Goal: Task Accomplishment & Management: Complete application form

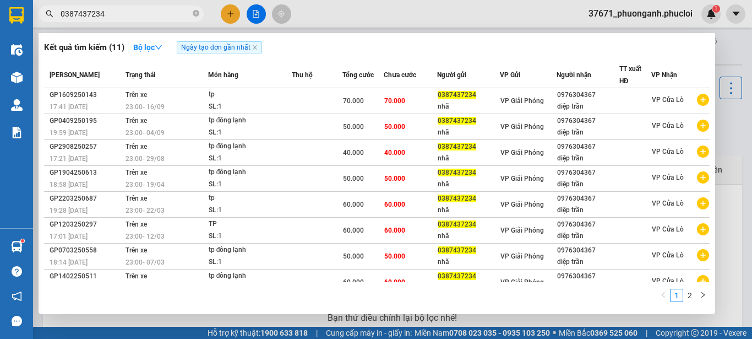
click at [236, 8] on div at bounding box center [376, 169] width 752 height 339
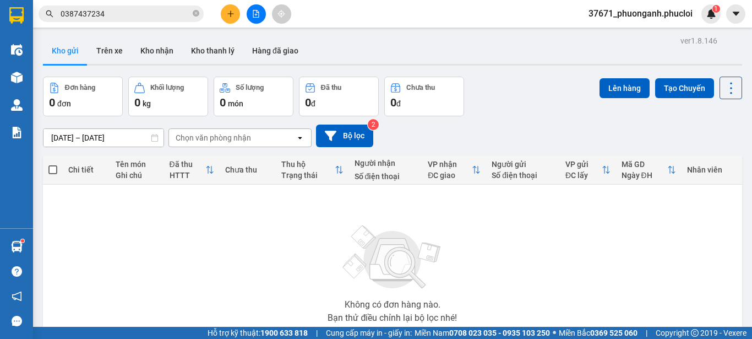
click at [236, 10] on button at bounding box center [230, 13] width 19 height 19
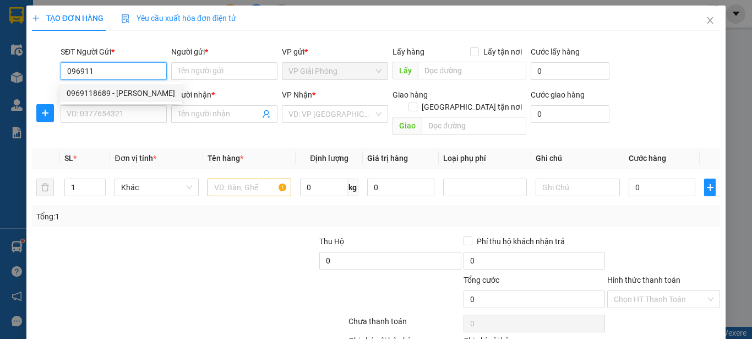
click at [139, 90] on div "0969118689 - ANH LINH" at bounding box center [121, 93] width 108 height 12
type input "0969118689"
type input "ANH LINH"
type input "0969118689"
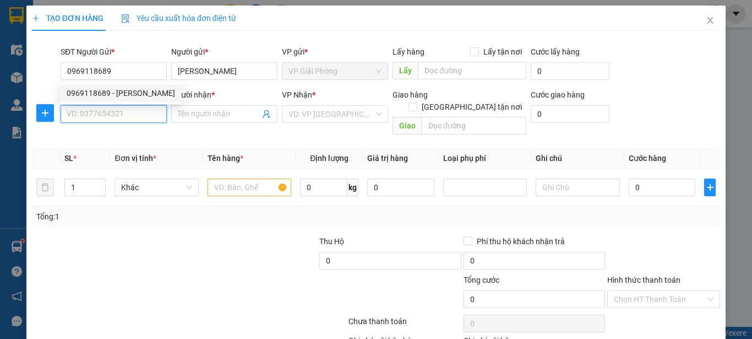
click at [139, 110] on input "SĐT Người Nhận *" at bounding box center [114, 114] width 106 height 18
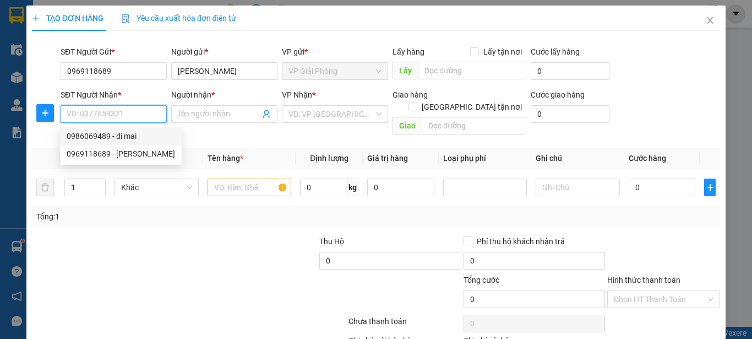
click at [138, 132] on div "0986069489 - dì mai" at bounding box center [121, 136] width 108 height 12
type input "0986069489"
type input "dì mai"
checkbox input "true"
type input "4 ngõ 1 hồ sỹ dương"
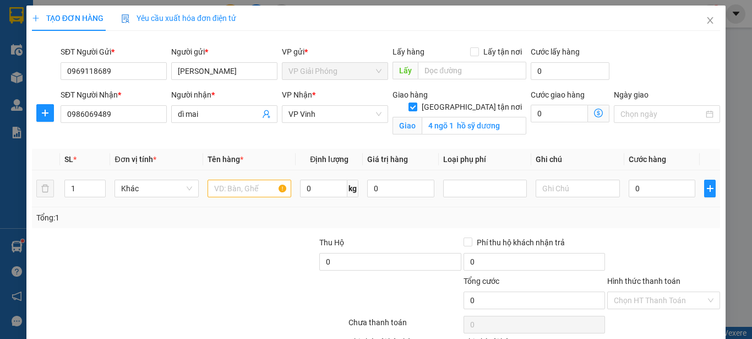
click at [226, 177] on td at bounding box center [249, 188] width 92 height 37
click at [226, 184] on input "text" at bounding box center [250, 188] width 84 height 18
type input "gd"
drag, startPoint x: 648, startPoint y: 185, endPoint x: 639, endPoint y: 186, distance: 9.9
click at [647, 185] on input "0" at bounding box center [662, 188] width 67 height 18
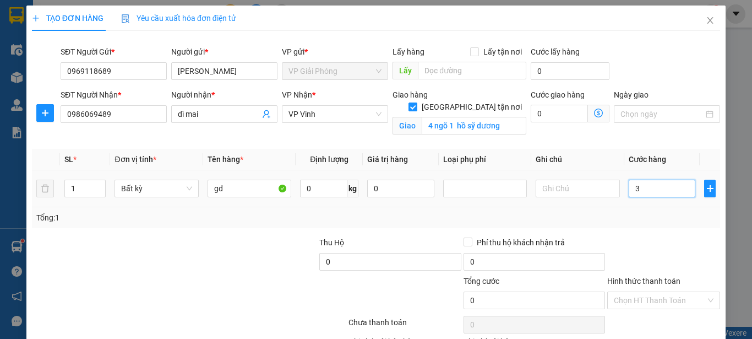
type input "3"
type input "30"
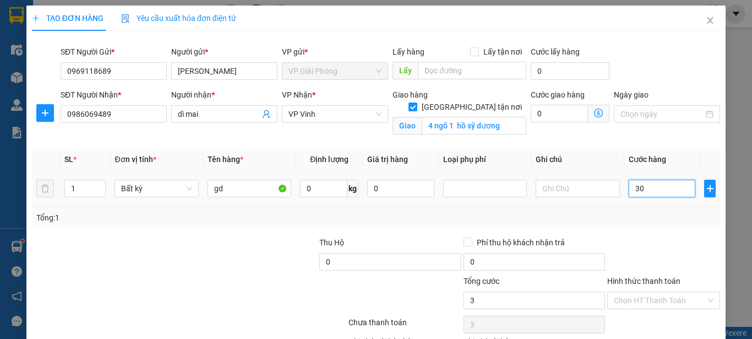
type input "30"
type input "300"
type input "3.000"
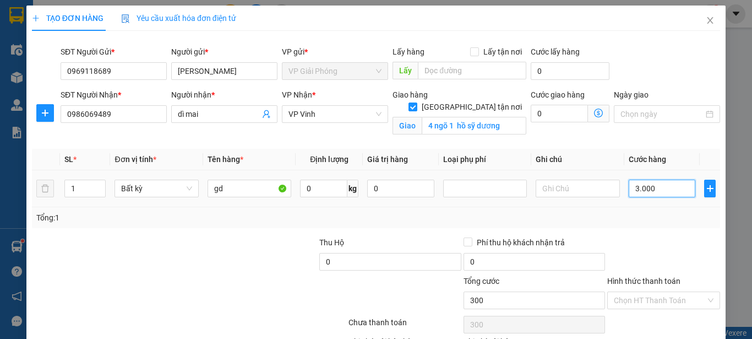
type input "3.000"
type input "30.000"
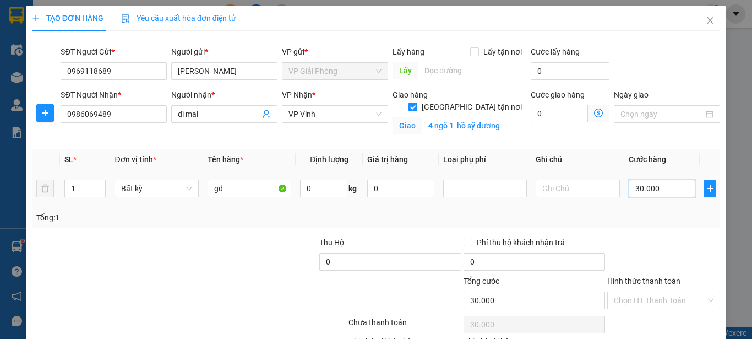
scroll to position [78, 0]
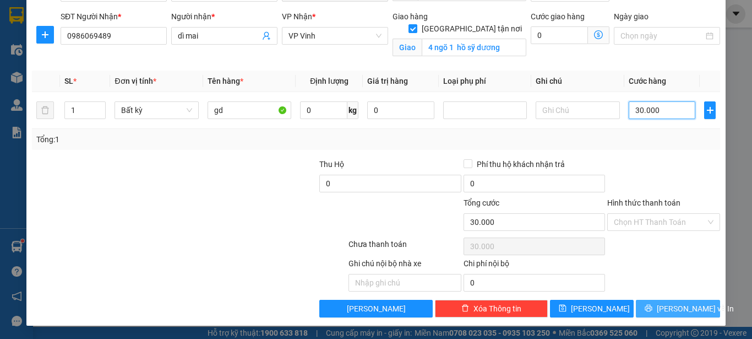
type input "30.000"
click at [673, 313] on span "Lưu và In" at bounding box center [695, 308] width 77 height 12
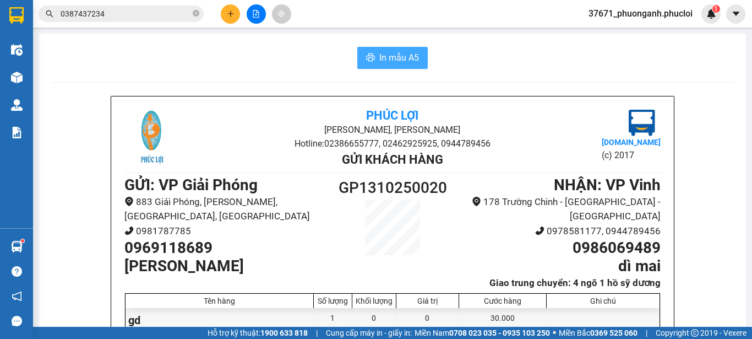
click at [415, 63] on button "In mẫu A5" at bounding box center [392, 58] width 70 height 22
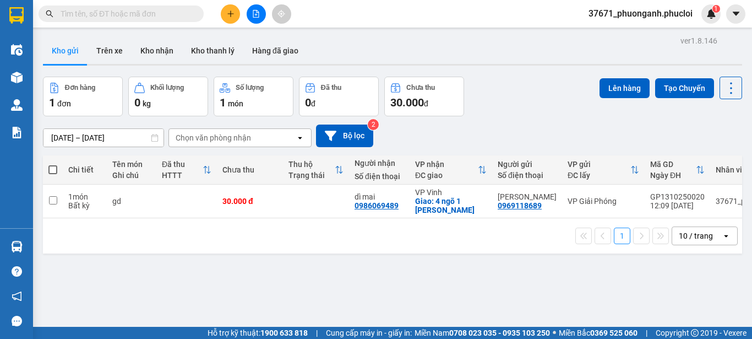
click at [232, 9] on button at bounding box center [230, 13] width 19 height 19
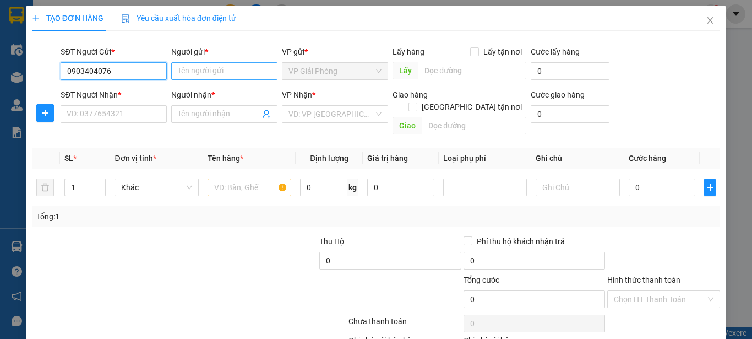
type input "0903404076"
drag, startPoint x: 209, startPoint y: 71, endPoint x: 229, endPoint y: 51, distance: 28.4
click at [213, 69] on input "Người gửi *" at bounding box center [224, 71] width 106 height 18
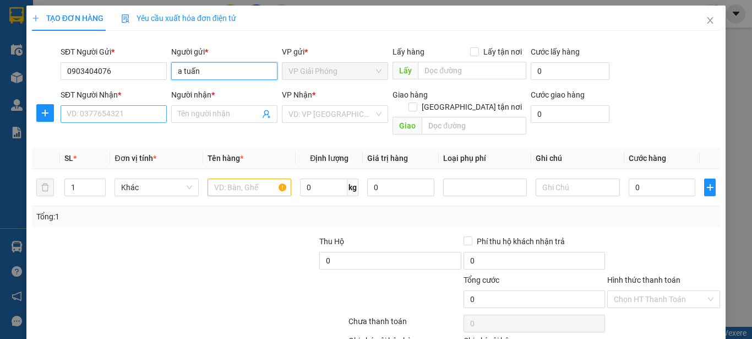
type input "a tuấn"
click at [156, 114] on input "SĐT Người Nhận *" at bounding box center [114, 114] width 106 height 18
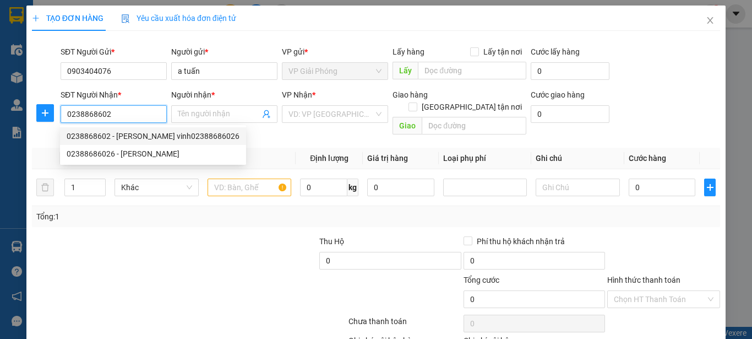
type input "02388686026"
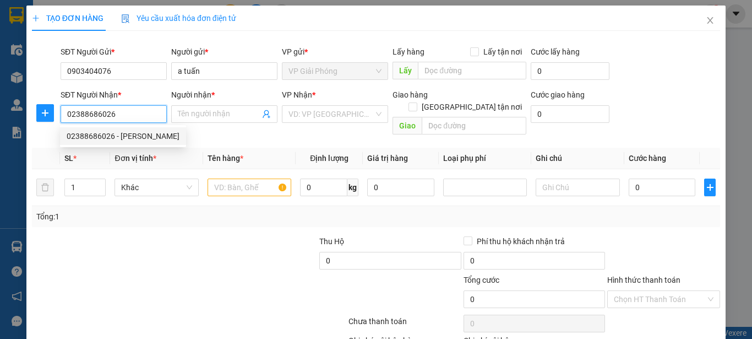
click at [151, 137] on div "02388686026 - nón sơn vinh" at bounding box center [123, 136] width 113 height 12
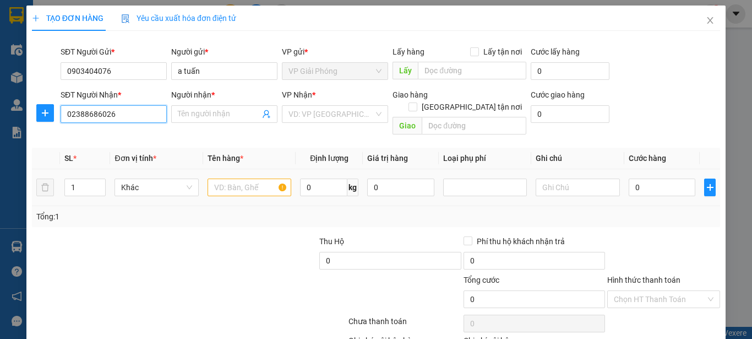
type input "nón sơn vinh"
checkbox input "true"
type input "14 lê lợi"
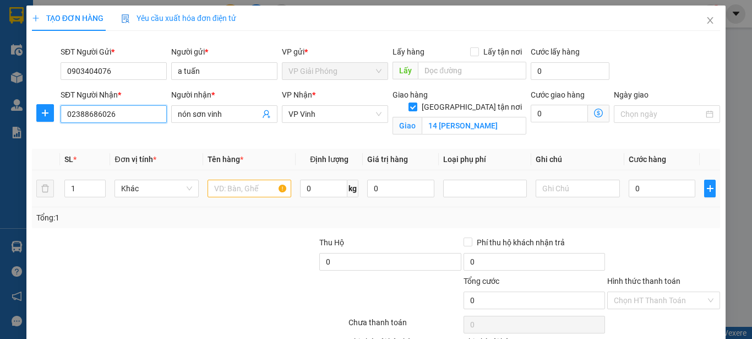
type input "02388686026"
click at [244, 177] on div at bounding box center [250, 188] width 84 height 22
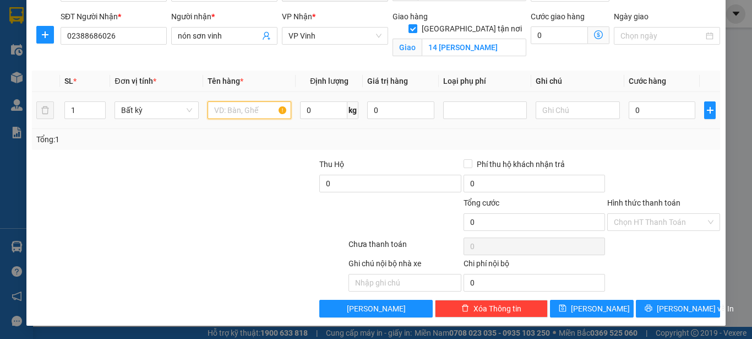
click at [244, 111] on input "text" at bounding box center [250, 110] width 84 height 18
type input "h"
type input "giấy tờ"
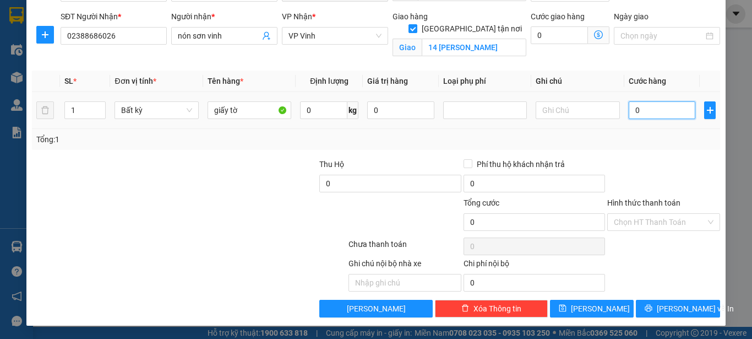
click at [642, 107] on input "0" at bounding box center [662, 110] width 67 height 18
type input "3"
type input "30"
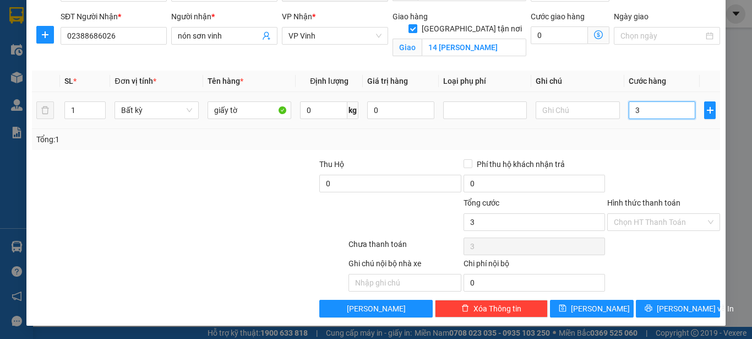
type input "30"
type input "300"
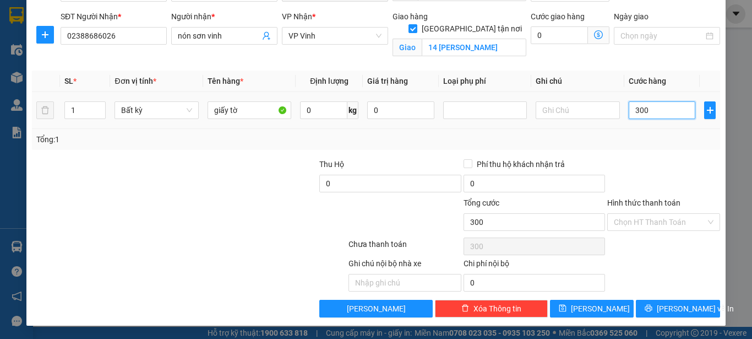
type input "3.000"
type input "30.000"
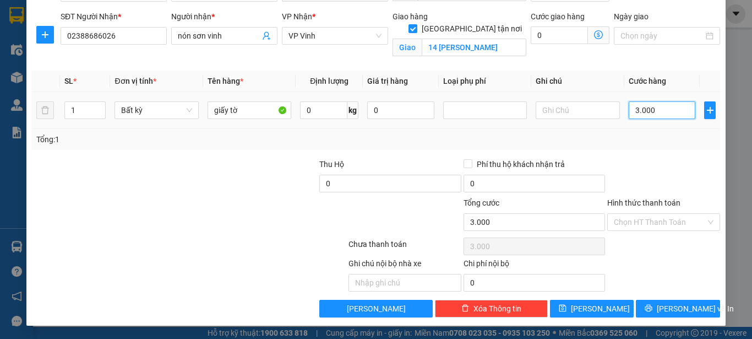
type input "30.000"
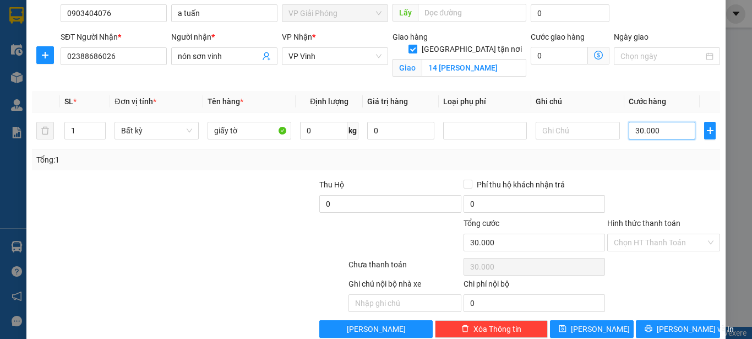
scroll to position [55, 0]
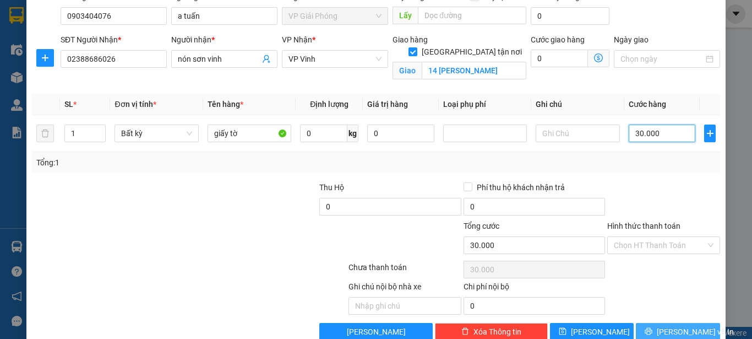
type input "30.000"
click at [662, 330] on span "Lưu và In" at bounding box center [695, 331] width 77 height 12
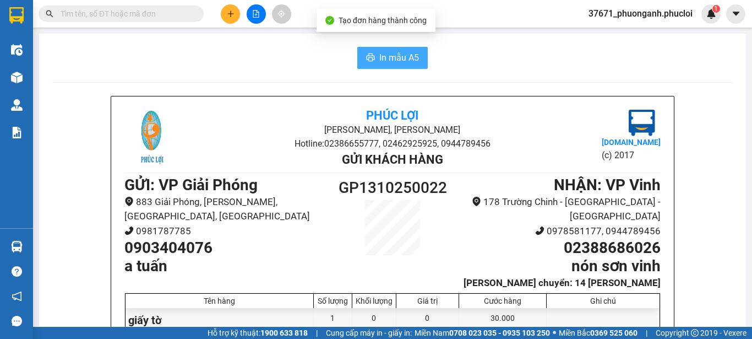
click at [379, 54] on span "In mẫu A5" at bounding box center [399, 58] width 40 height 14
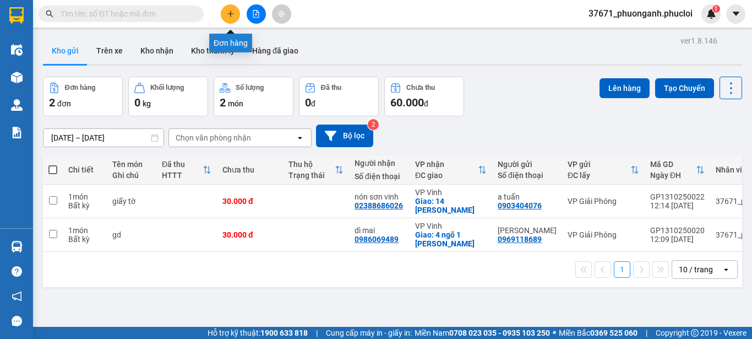
click at [233, 13] on icon "plus" at bounding box center [231, 14] width 8 height 8
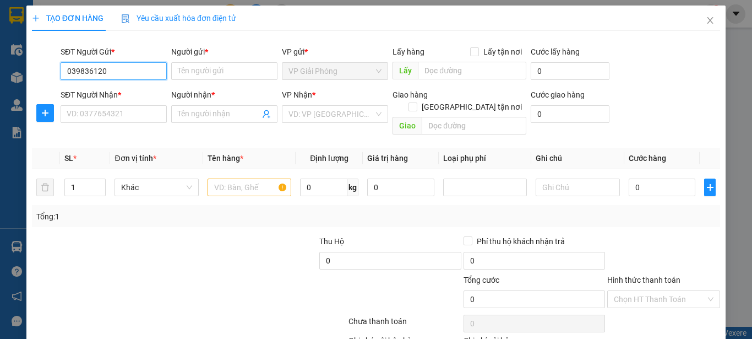
type input "0398361208"
click at [141, 85] on div "0398361208 - c hằng" at bounding box center [112, 93] width 105 height 18
type input "c hằng"
type input "0398361208"
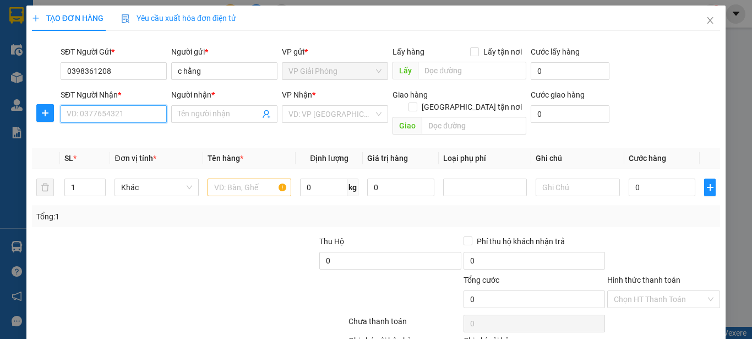
click at [129, 111] on input "SĐT Người Nhận *" at bounding box center [114, 114] width 106 height 18
type input "0375702568"
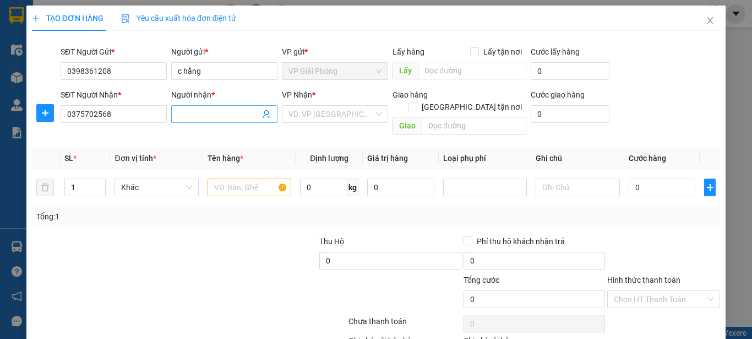
click at [178, 114] on input "Người nhận *" at bounding box center [219, 114] width 82 height 12
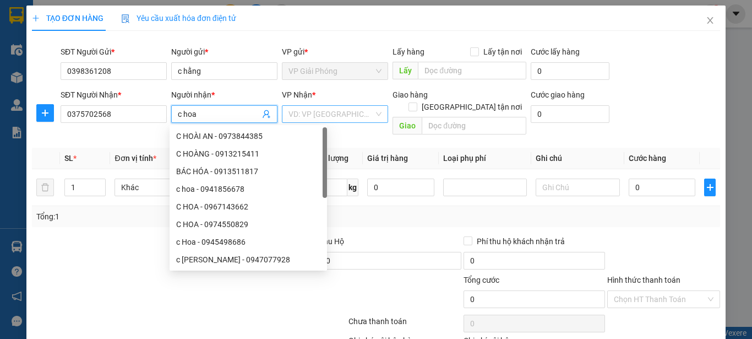
type input "c hoa"
click at [319, 116] on input "search" at bounding box center [330, 114] width 85 height 17
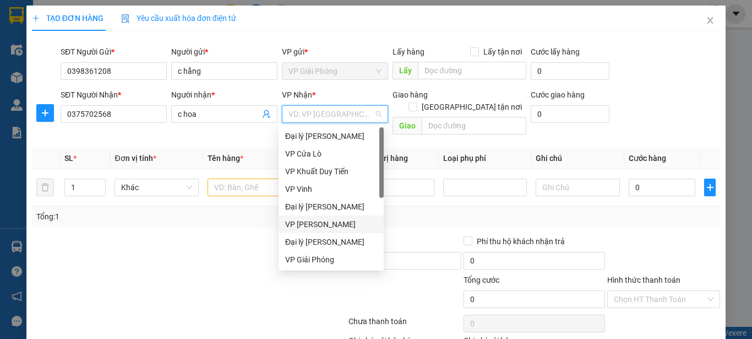
scroll to position [18, 0]
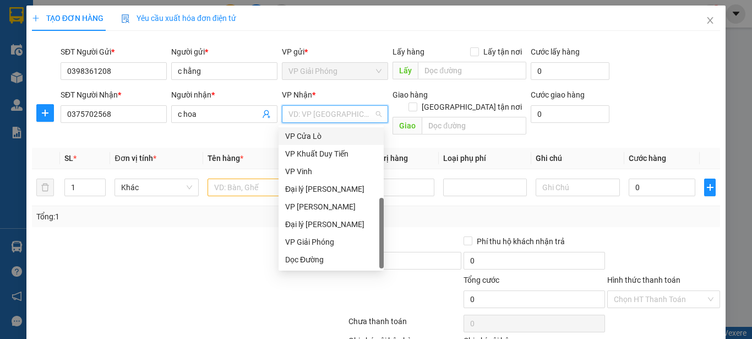
click at [320, 134] on div "VP Cửa Lò" at bounding box center [331, 136] width 92 height 12
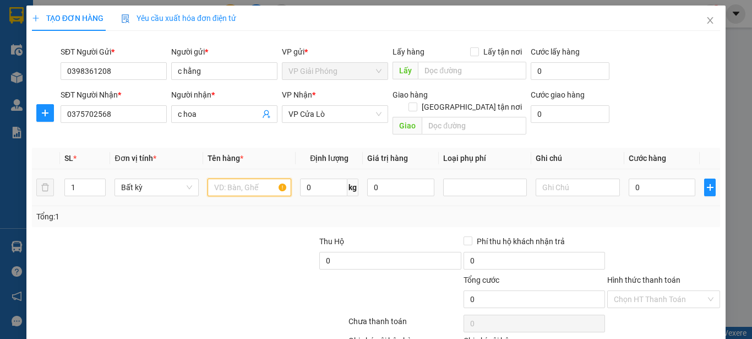
click at [229, 178] on input "text" at bounding box center [250, 187] width 84 height 18
type input "giỏ"
click at [668, 178] on input "0" at bounding box center [662, 187] width 67 height 18
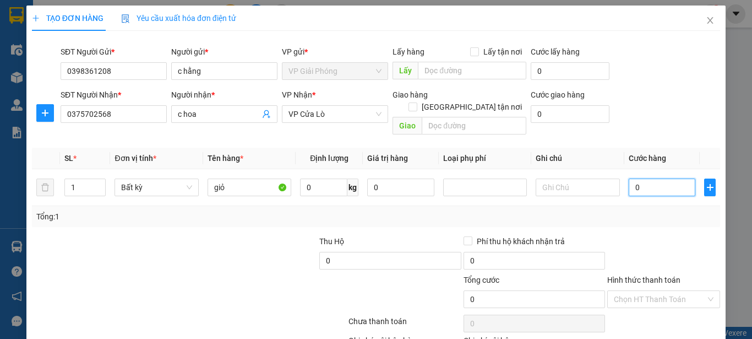
type input "8"
type input "80"
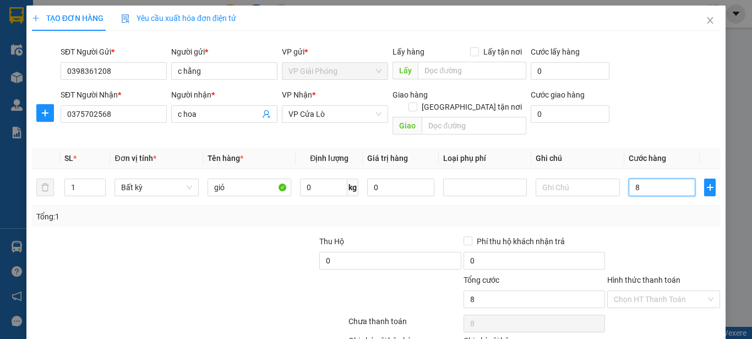
type input "80"
type input "800"
type input "8.000"
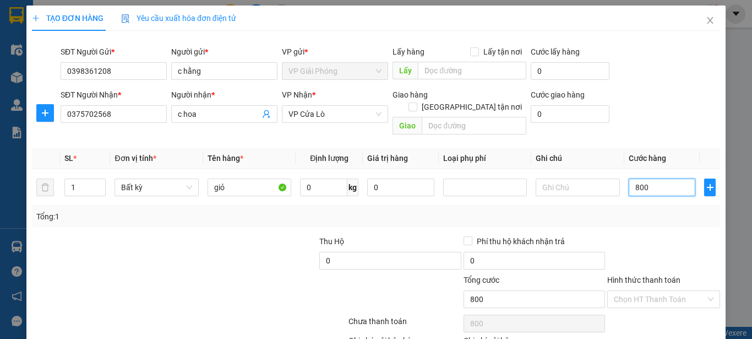
type input "8.000"
type input "80.000"
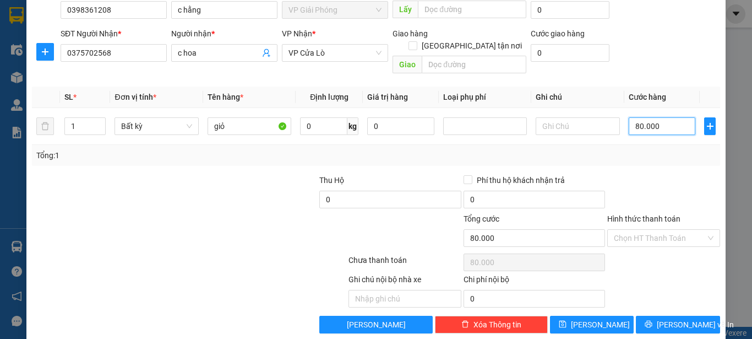
scroll to position [65, 0]
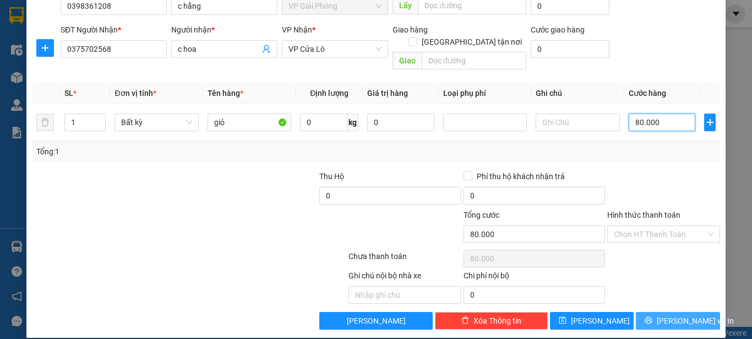
type input "80.000"
click at [663, 314] on span "Lưu và In" at bounding box center [695, 320] width 77 height 12
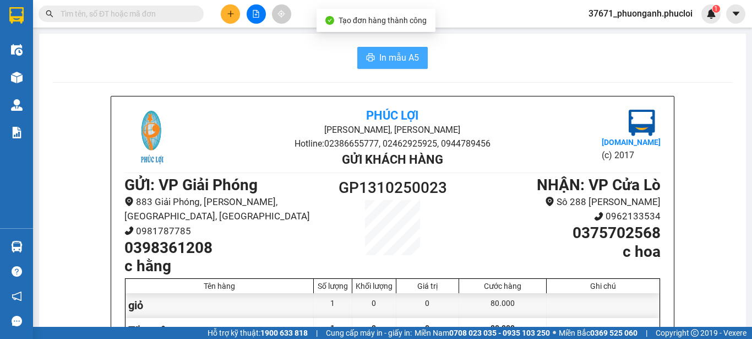
click at [404, 55] on span "In mẫu A5" at bounding box center [399, 58] width 40 height 14
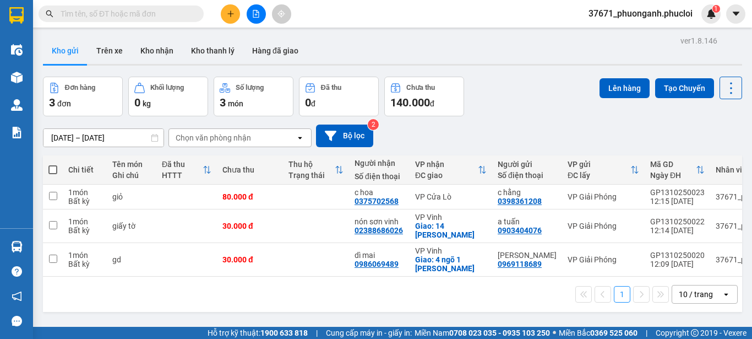
scroll to position [64, 0]
click at [231, 19] on button at bounding box center [230, 13] width 19 height 19
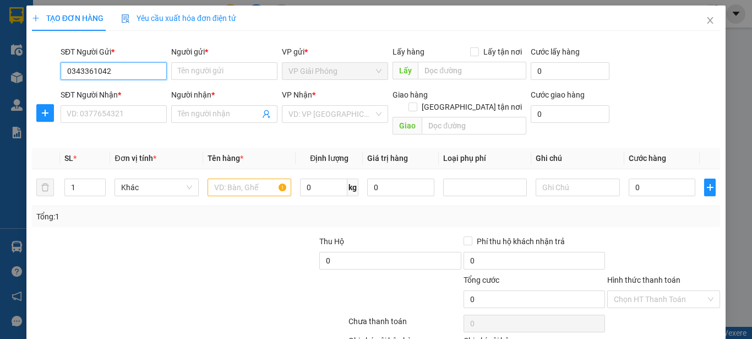
click at [138, 67] on input "0343361042" at bounding box center [114, 71] width 106 height 18
type input "0343361042"
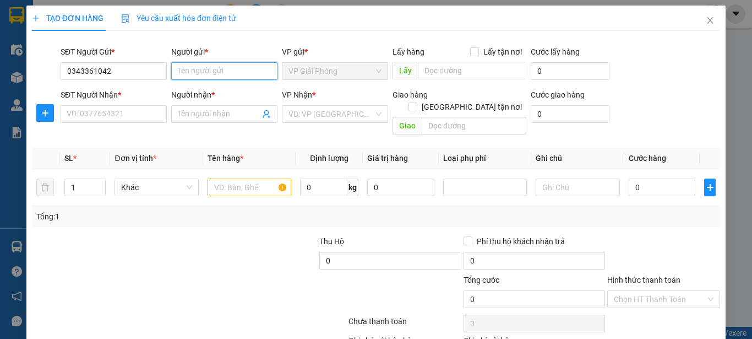
click at [215, 70] on input "Người gửi *" at bounding box center [224, 71] width 106 height 18
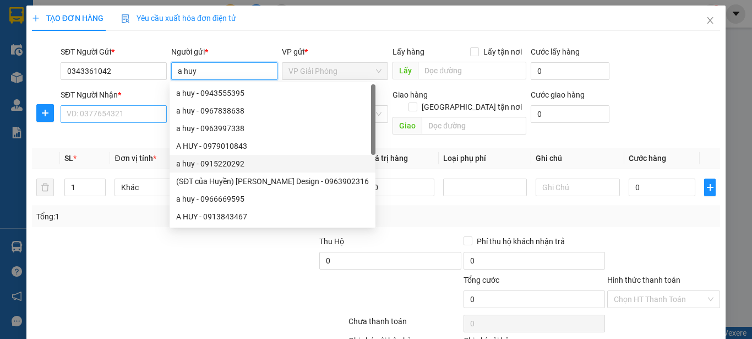
type input "a huy"
click at [124, 105] on input "SĐT Người Nhận *" at bounding box center [114, 114] width 106 height 18
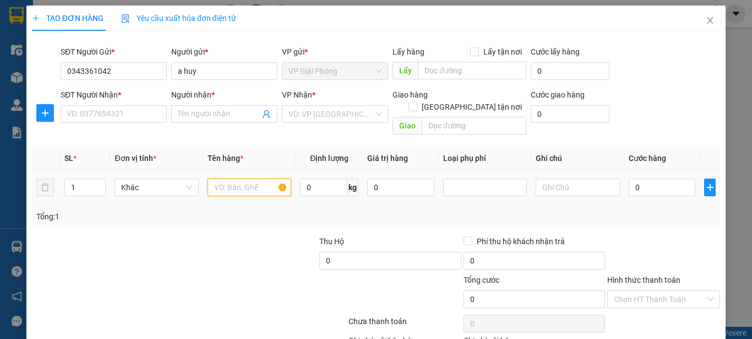
click at [219, 179] on input "text" at bounding box center [250, 187] width 84 height 18
type input "pháo QP"
click at [636, 181] on input "0" at bounding box center [662, 187] width 67 height 18
type input "1"
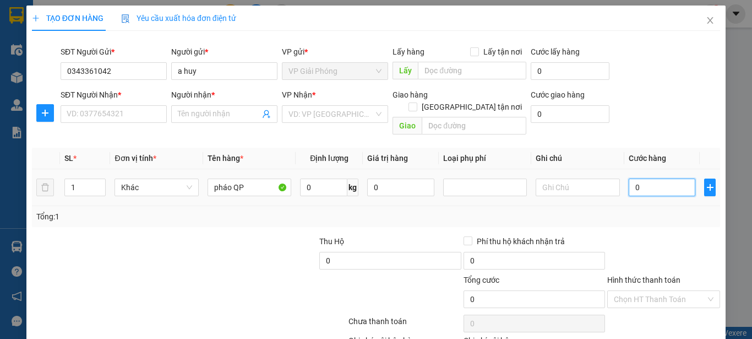
type input "1"
type input "10"
type input "100"
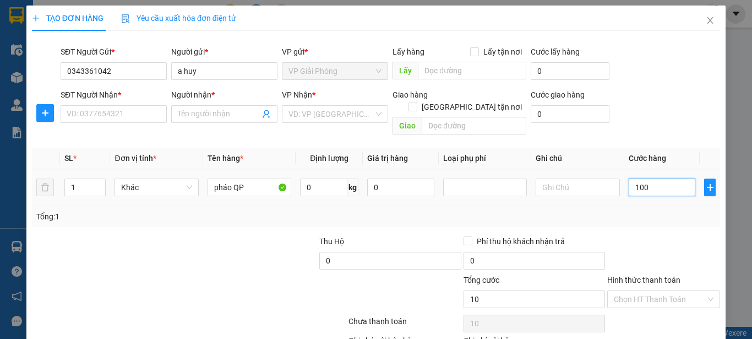
type input "100"
type input "1.000"
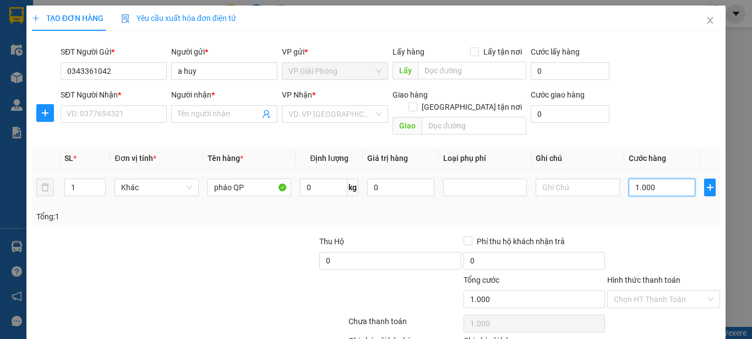
type input "10.000"
type input "100.000"
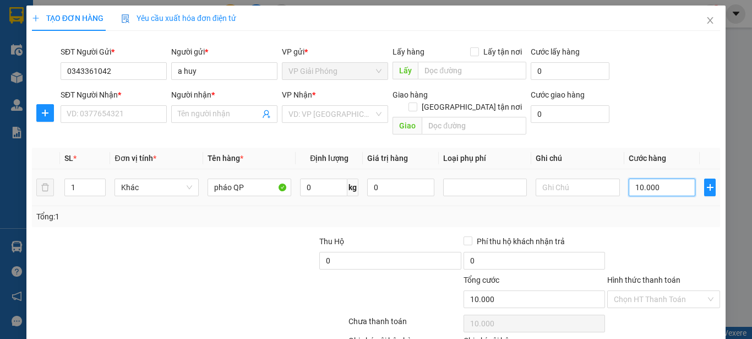
type input "100.000"
click at [116, 99] on div "SĐT Người Nhận *" at bounding box center [114, 95] width 106 height 12
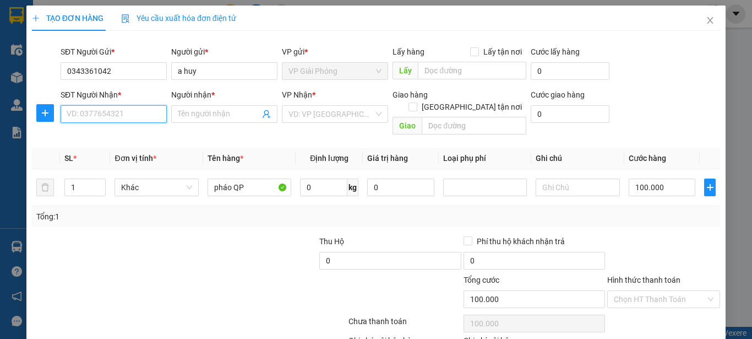
click at [116, 105] on input "SĐT Người Nhận *" at bounding box center [114, 114] width 106 height 18
click at [117, 107] on input "SĐT Người Nhận *" at bounding box center [114, 114] width 106 height 18
type input "0362695271"
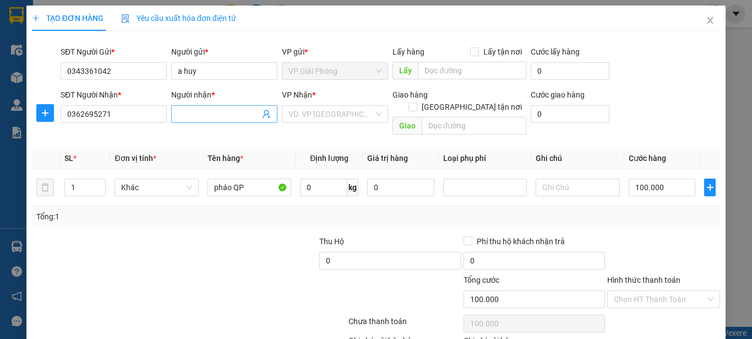
click at [216, 111] on input "Người nhận *" at bounding box center [219, 114] width 82 height 12
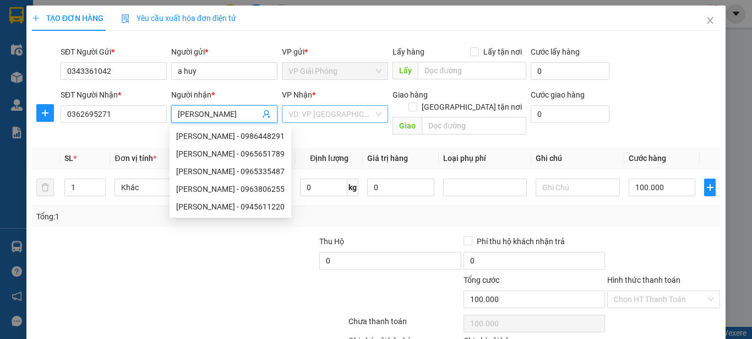
type input "hoàng ngọc"
click at [329, 116] on input "search" at bounding box center [330, 114] width 85 height 17
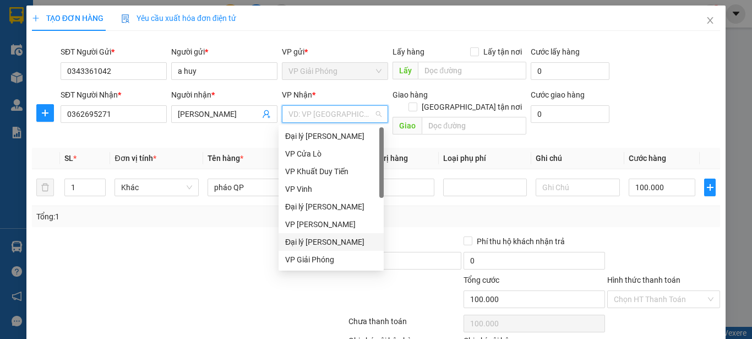
scroll to position [18, 0]
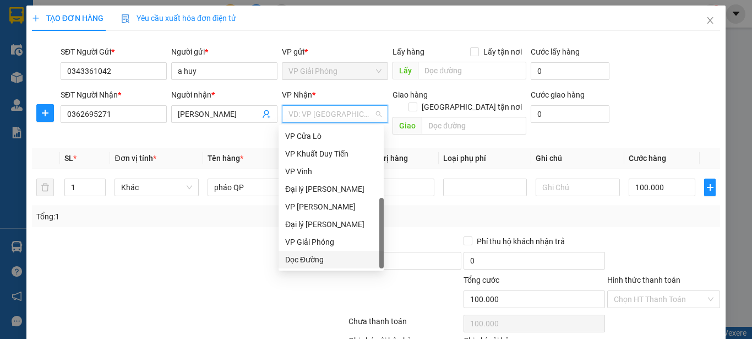
click at [325, 256] on div "Dọc Đường" at bounding box center [331, 259] width 92 height 12
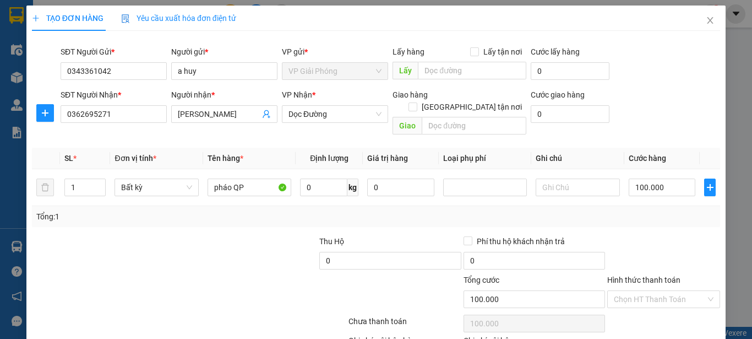
click at [465, 101] on div "Giao hàng Giao tận nơi" at bounding box center [460, 103] width 134 height 29
click at [416, 102] on input "Giao tận nơi" at bounding box center [412, 106] width 8 height 8
checkbox input "true"
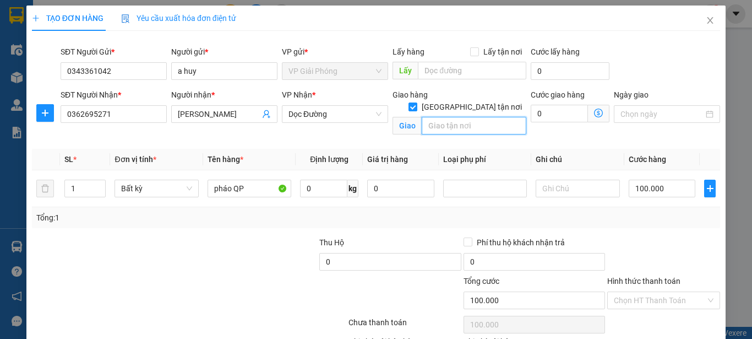
click at [466, 117] on input "text" at bounding box center [474, 126] width 105 height 18
type input "n"
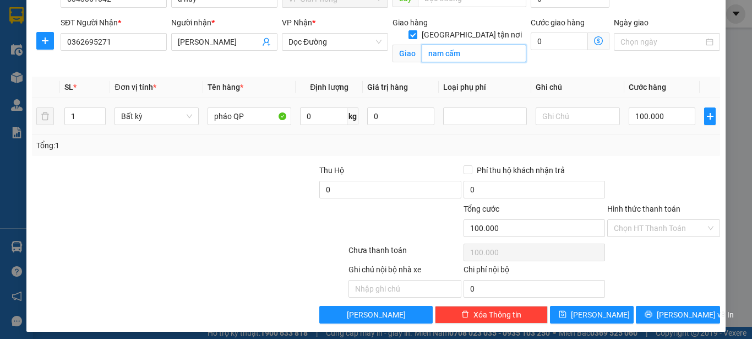
scroll to position [78, 0]
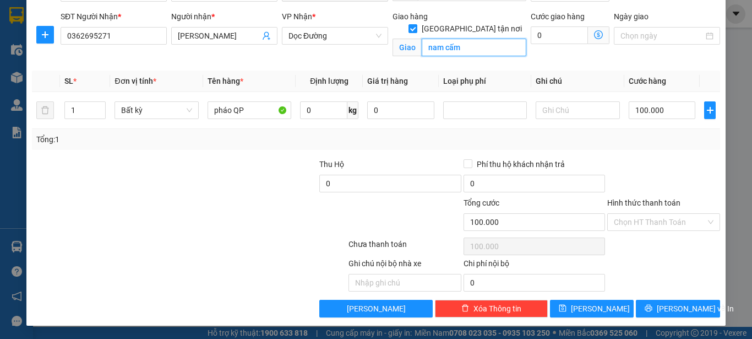
type input "nam cấm"
click at [662, 268] on div "Ghi chú nội bộ nhà xe Chi phí nội bộ 0" at bounding box center [376, 274] width 690 height 34
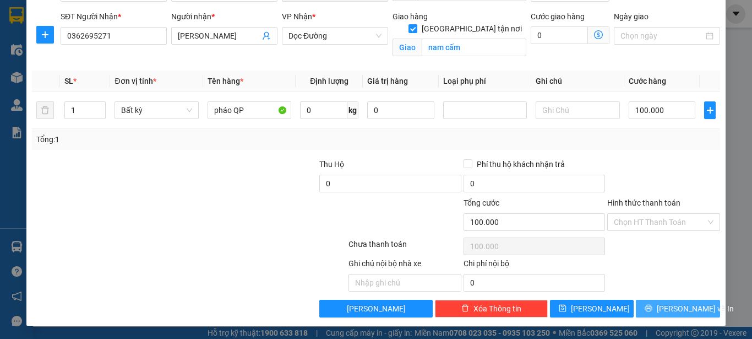
click at [652, 310] on icon "printer" at bounding box center [649, 308] width 8 height 8
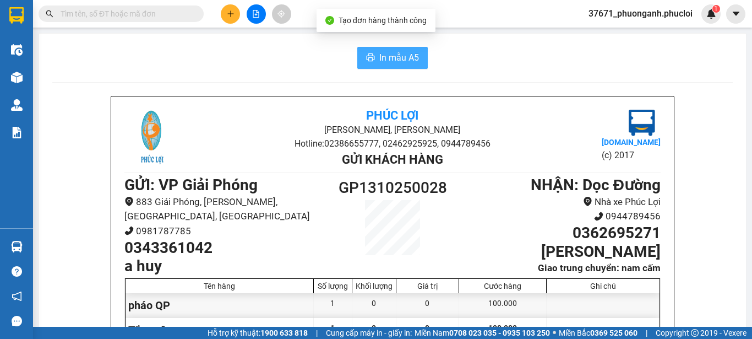
click at [379, 56] on span "In mẫu A5" at bounding box center [399, 58] width 40 height 14
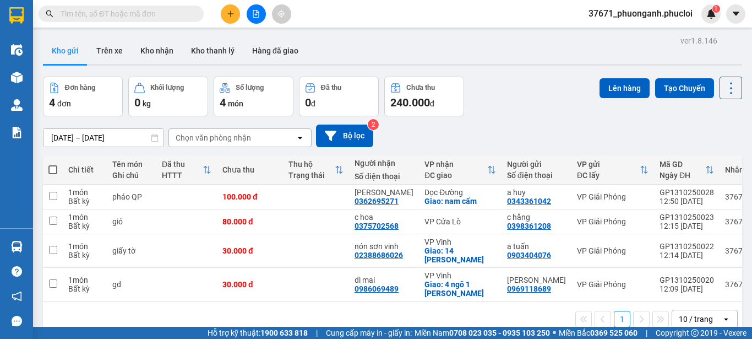
click at [531, 130] on div "09/10/2025 – 13/10/2025 Press the down arrow key to interact with the calendar …" at bounding box center [392, 135] width 699 height 23
click at [263, 12] on button at bounding box center [256, 13] width 19 height 19
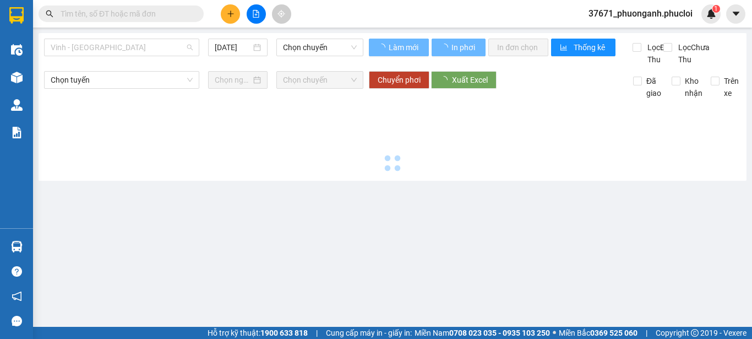
drag, startPoint x: 126, startPoint y: 48, endPoint x: 128, endPoint y: 113, distance: 65.6
click at [125, 51] on span "Vinh - Hà Tĩnh" at bounding box center [122, 47] width 142 height 17
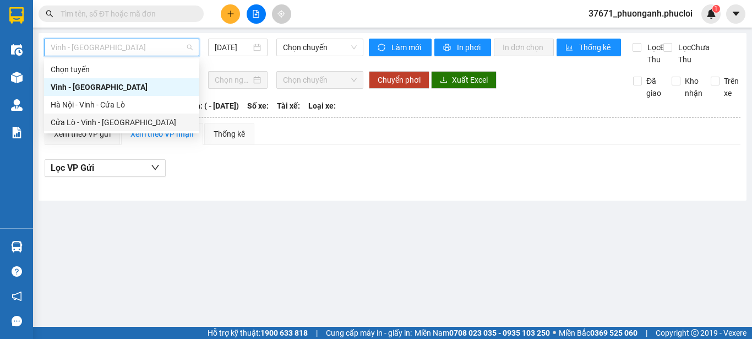
click at [128, 126] on div "Cửa Lò - Vinh - Hà Nội" at bounding box center [122, 122] width 142 height 12
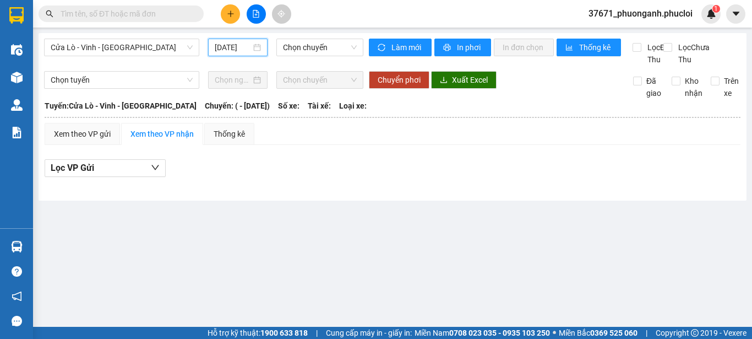
click at [243, 46] on input "13/10/2025" at bounding box center [233, 47] width 36 height 12
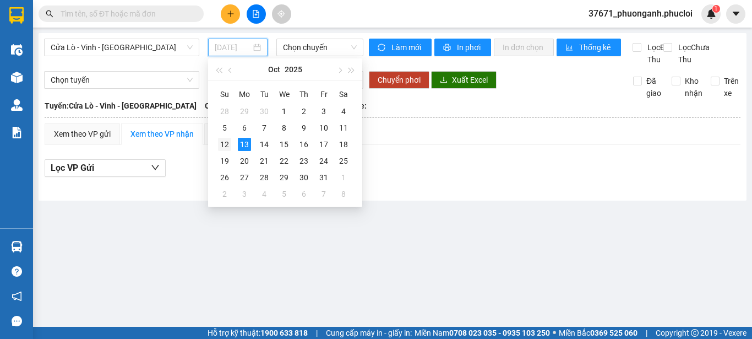
click at [228, 144] on div "12" at bounding box center [224, 144] width 13 height 13
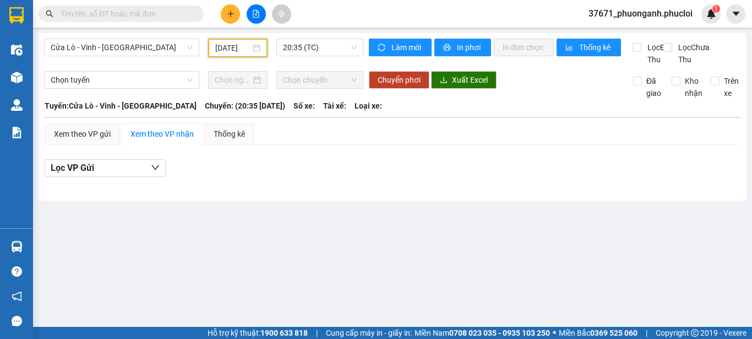
click at [232, 48] on input "12/10/2025" at bounding box center [232, 48] width 35 height 12
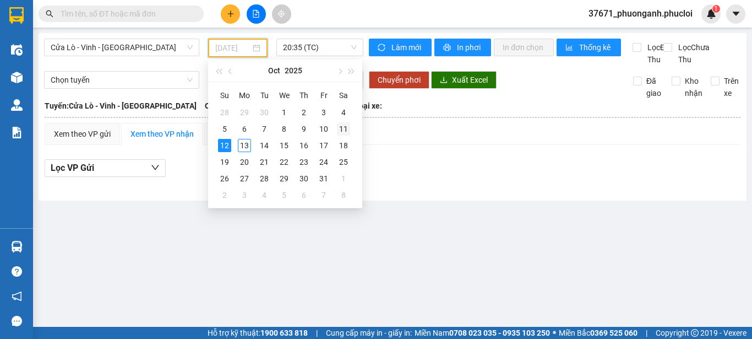
click at [344, 132] on div "11" at bounding box center [343, 128] width 13 height 13
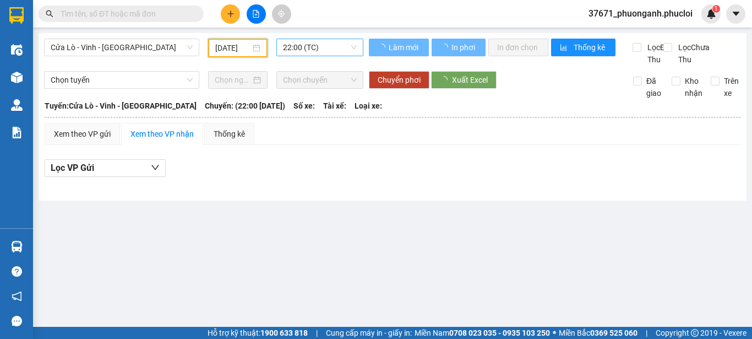
click at [317, 40] on span "22:00 (TC)" at bounding box center [320, 47] width 74 height 17
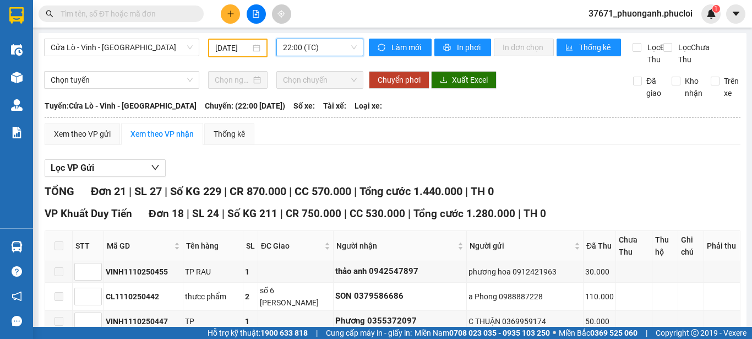
click at [517, 141] on div "Xem theo VP gửi Xem theo VP nhận Thống kê" at bounding box center [393, 134] width 696 height 22
click at [139, 45] on span "Cửa Lò - Vinh - Hà Nội" at bounding box center [122, 47] width 142 height 17
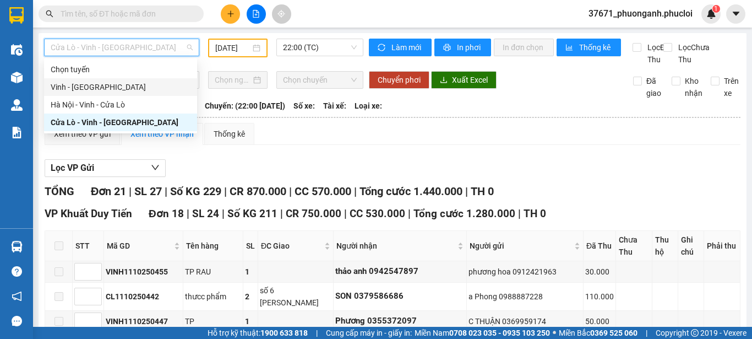
click at [239, 54] on div "11/10/2025" at bounding box center [237, 48] width 59 height 19
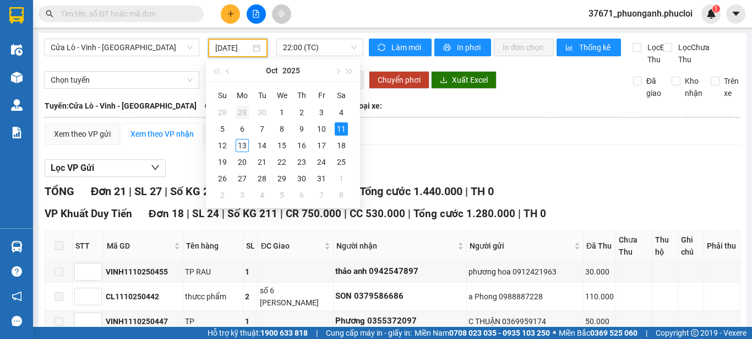
scroll to position [0, 4]
click at [223, 150] on div "12" at bounding box center [222, 145] width 13 height 13
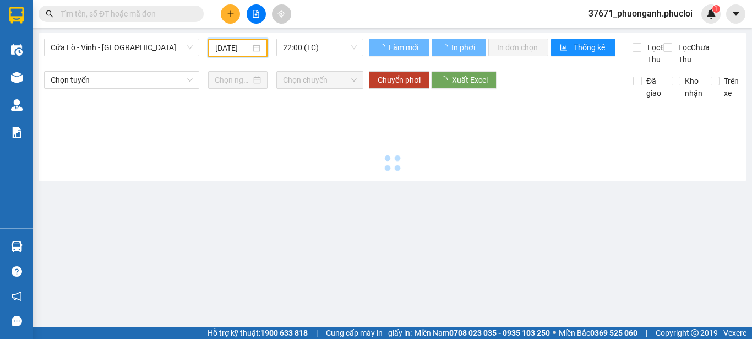
scroll to position [0, 4]
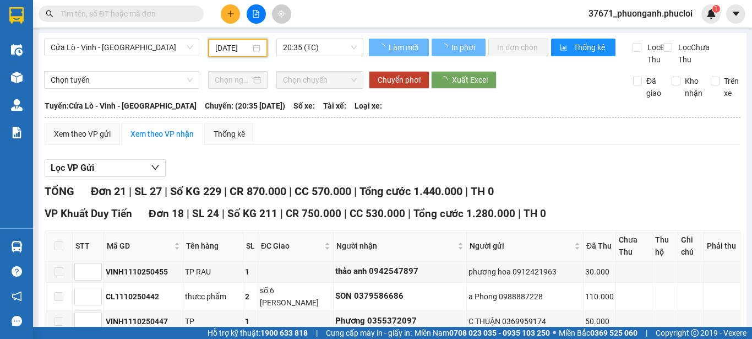
type input "12/10/2025"
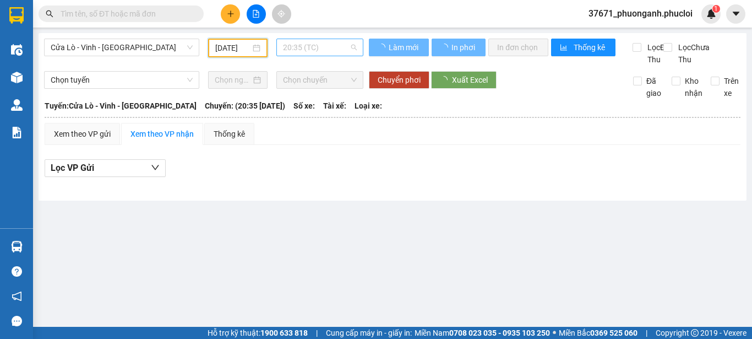
click at [337, 41] on span "20:35 (TC)" at bounding box center [320, 47] width 74 height 17
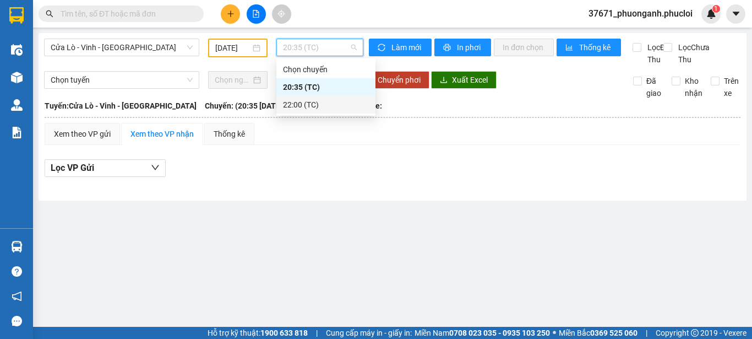
drag, startPoint x: 333, startPoint y: 111, endPoint x: 344, endPoint y: 99, distance: 16.7
click at [333, 111] on div "22:00 (TC)" at bounding box center [325, 105] width 99 height 18
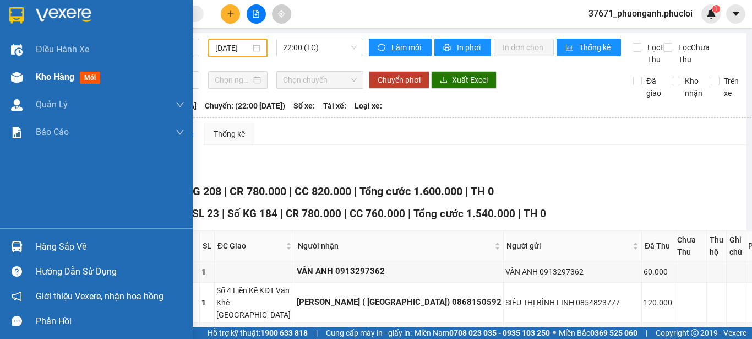
click at [37, 84] on div "Kho hàng mới" at bounding box center [70, 77] width 69 height 14
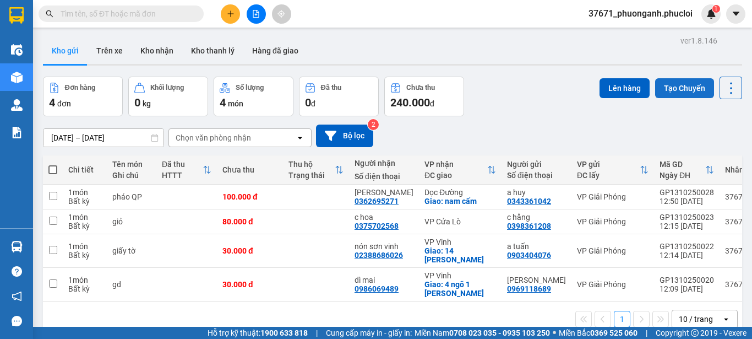
click at [667, 93] on button "Tạo Chuyến" at bounding box center [684, 88] width 59 height 20
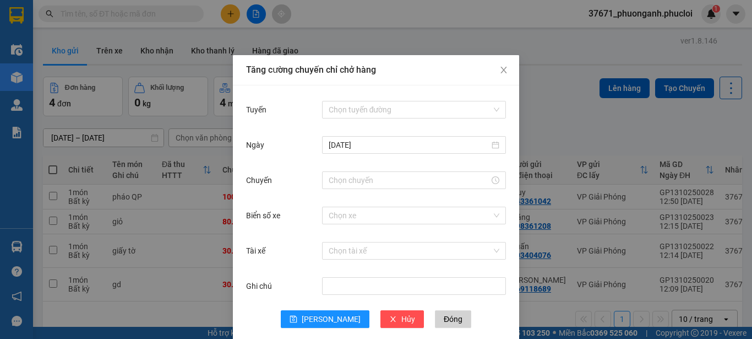
drag, startPoint x: 444, startPoint y: 92, endPoint x: 444, endPoint y: 102, distance: 9.9
click at [444, 92] on div "Tuyến Chọn tuyến đường Ngày 13/10/2025 Chuyến Biển số xe Chọn xe Tài xế Chọn tà…" at bounding box center [376, 212] width 286 height 255
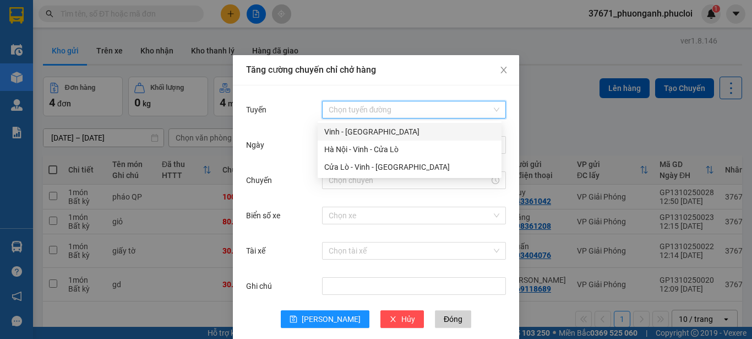
click at [444, 102] on input "Tuyến" at bounding box center [410, 109] width 163 height 17
drag, startPoint x: 442, startPoint y: 152, endPoint x: 437, endPoint y: 184, distance: 31.8
click at [442, 155] on div "Hà Nội - Vinh - Cửa Lò" at bounding box center [409, 149] width 171 height 12
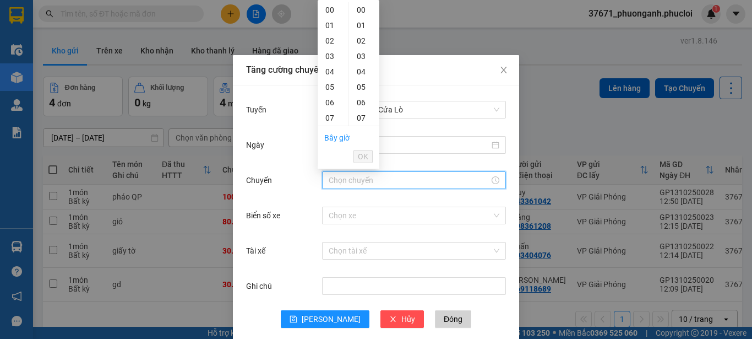
click at [435, 184] on input "Chuyến" at bounding box center [409, 180] width 161 height 12
click at [331, 32] on div "23" at bounding box center [333, 33] width 31 height 15
type input "23:00"
drag, startPoint x: 361, startPoint y: 155, endPoint x: 362, endPoint y: 176, distance: 20.9
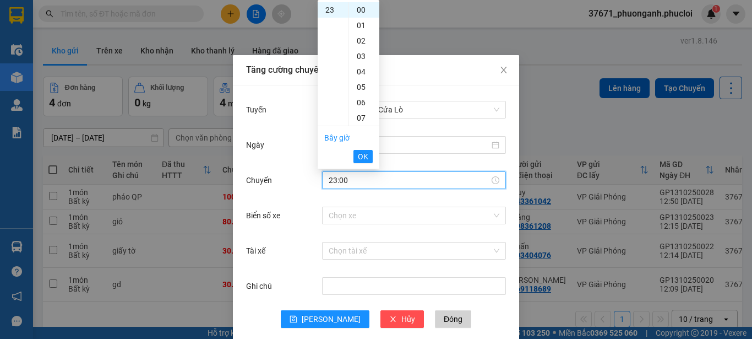
click at [362, 155] on span "OK" at bounding box center [363, 156] width 10 height 12
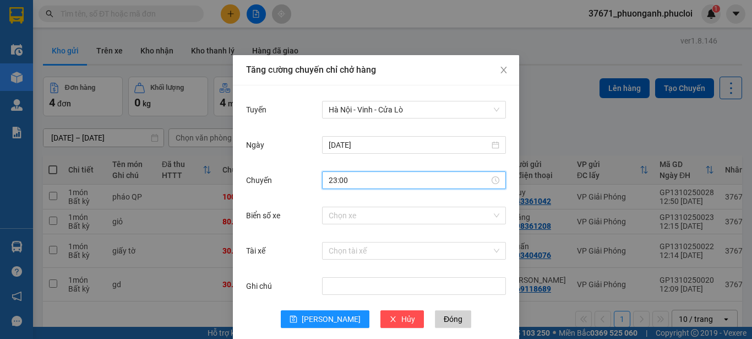
click at [318, 309] on div "Ghi chú" at bounding box center [376, 292] width 260 height 35
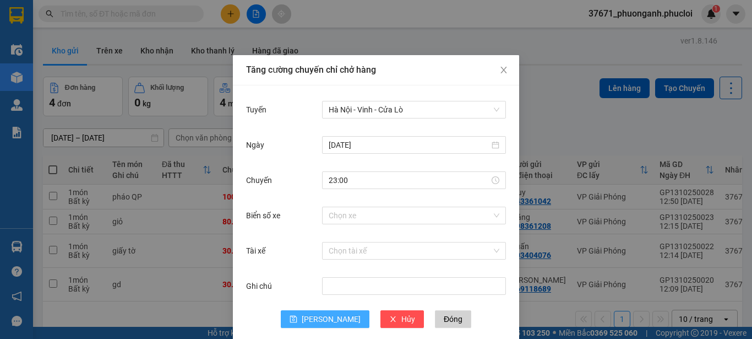
click at [329, 315] on span "Lưu" at bounding box center [331, 319] width 59 height 12
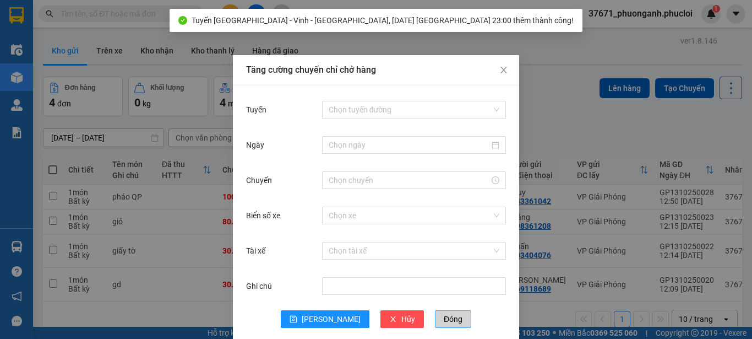
click at [437, 316] on button "Đóng" at bounding box center [453, 319] width 36 height 18
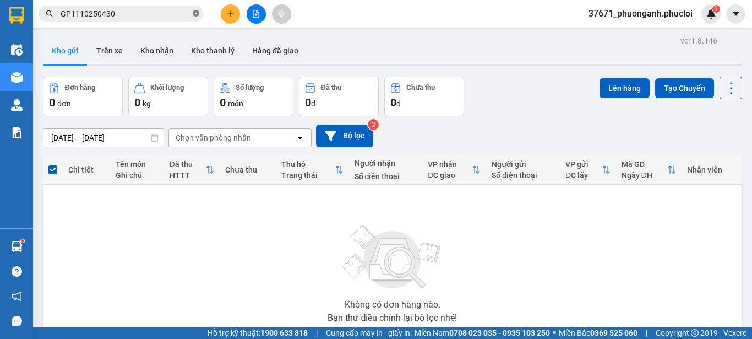
click at [195, 9] on span at bounding box center [196, 14] width 7 height 10
